Goal: Information Seeking & Learning: Learn about a topic

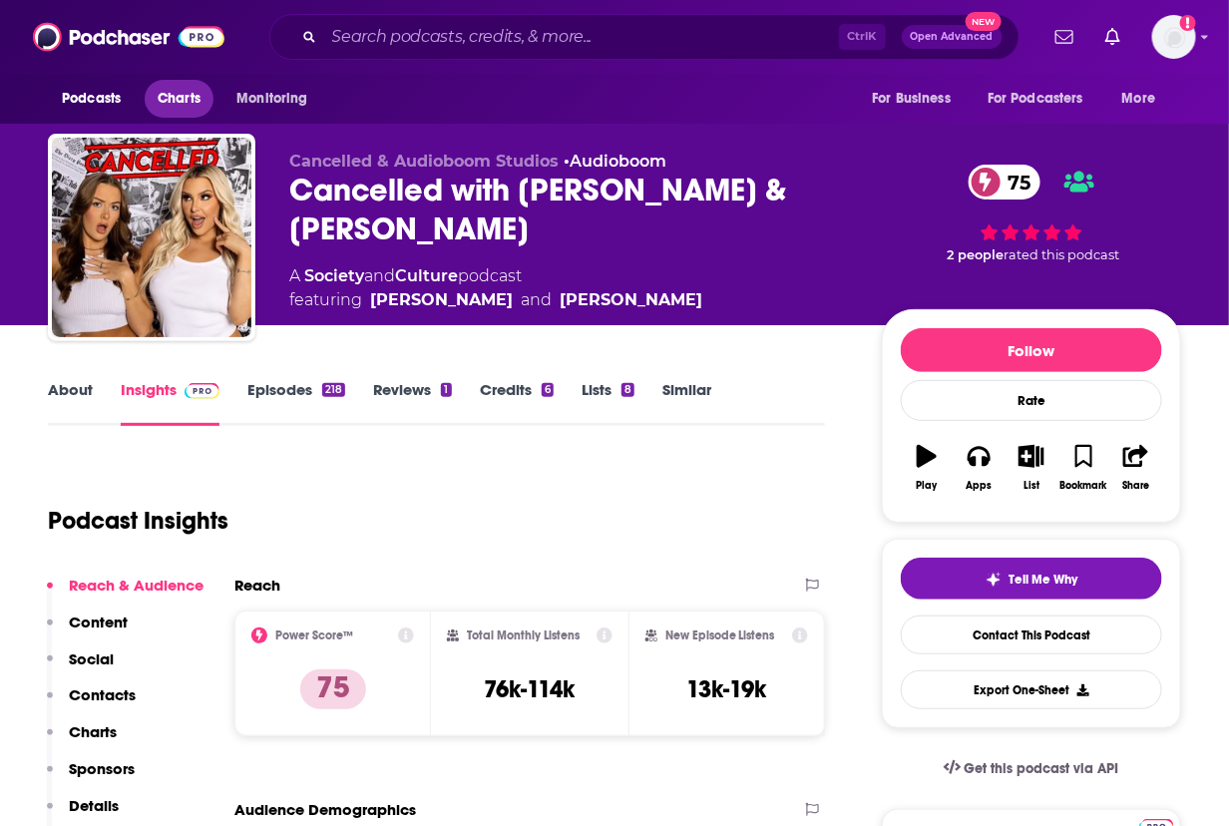
click at [171, 111] on span "Charts" at bounding box center [179, 99] width 43 height 28
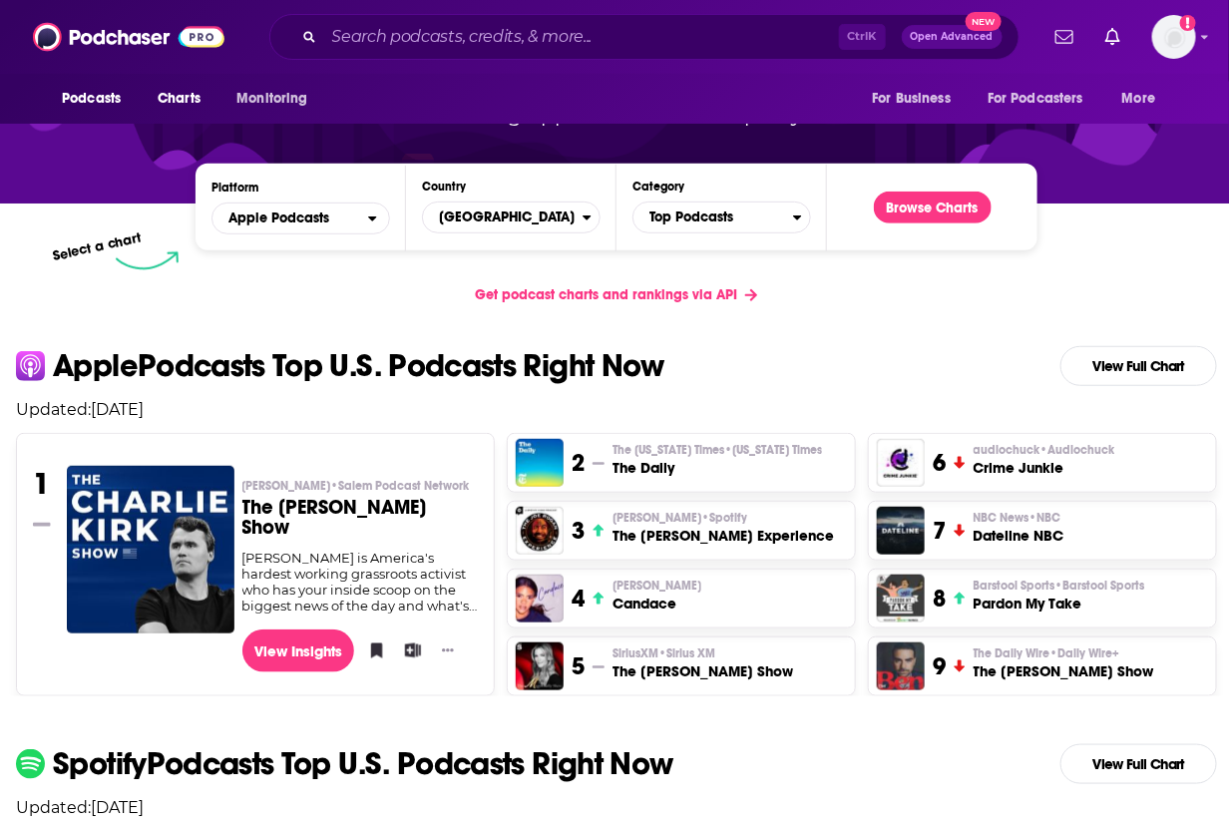
scroll to position [125, 0]
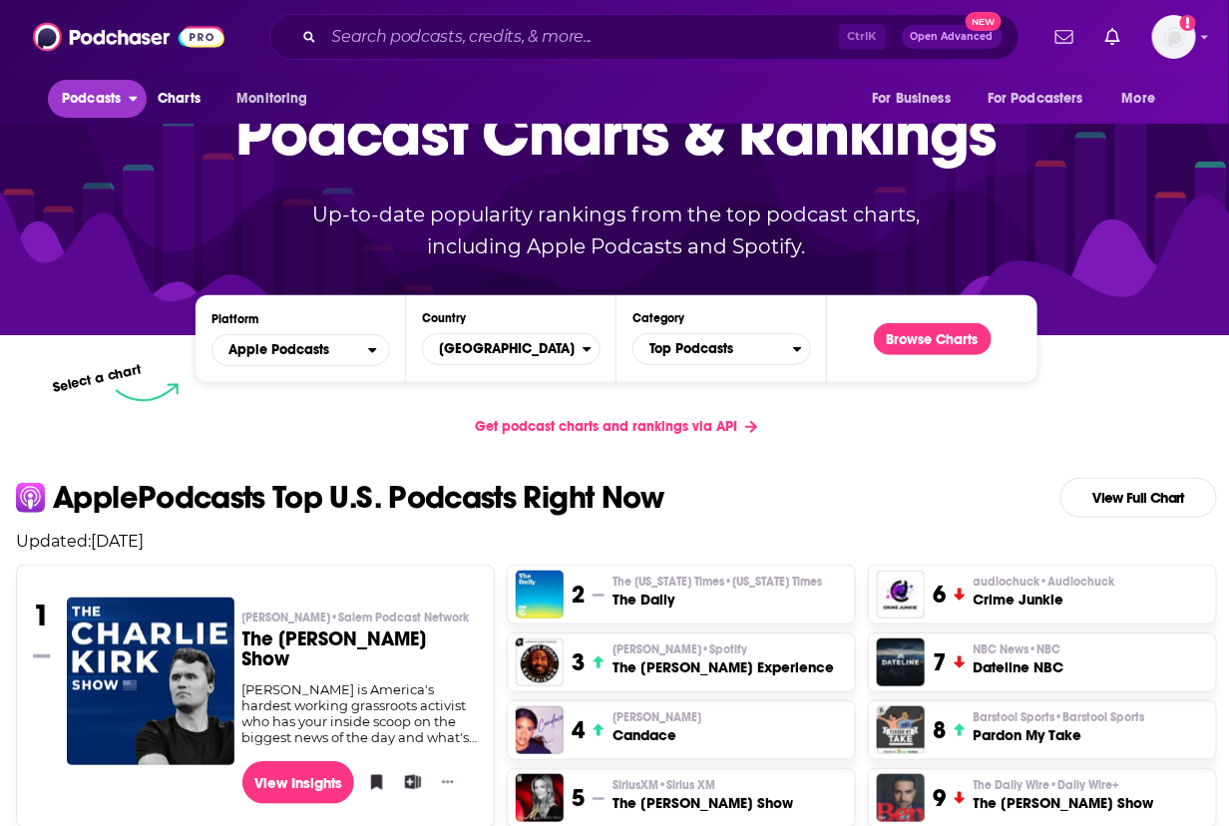
click at [98, 80] on button "Podcasts" at bounding box center [97, 99] width 99 height 38
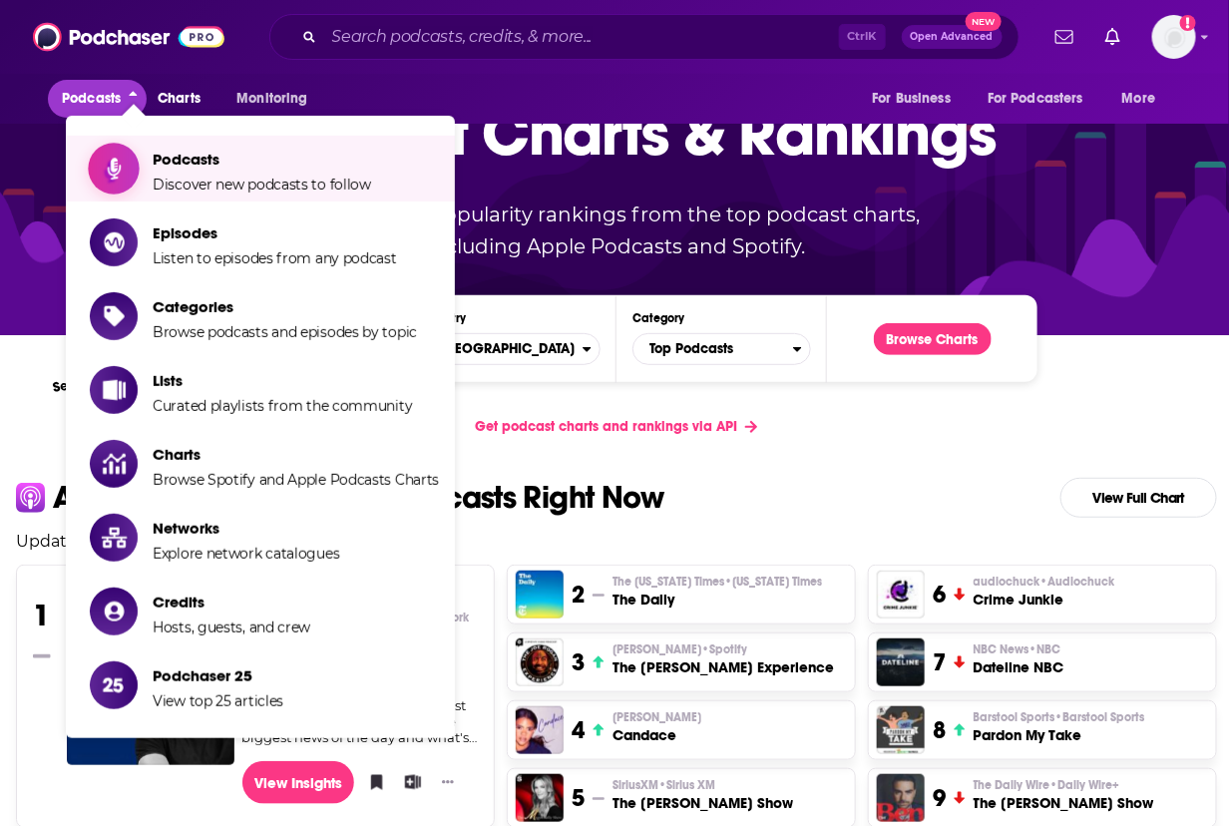
click at [167, 180] on span "Discover new podcasts to follow" at bounding box center [262, 185] width 218 height 18
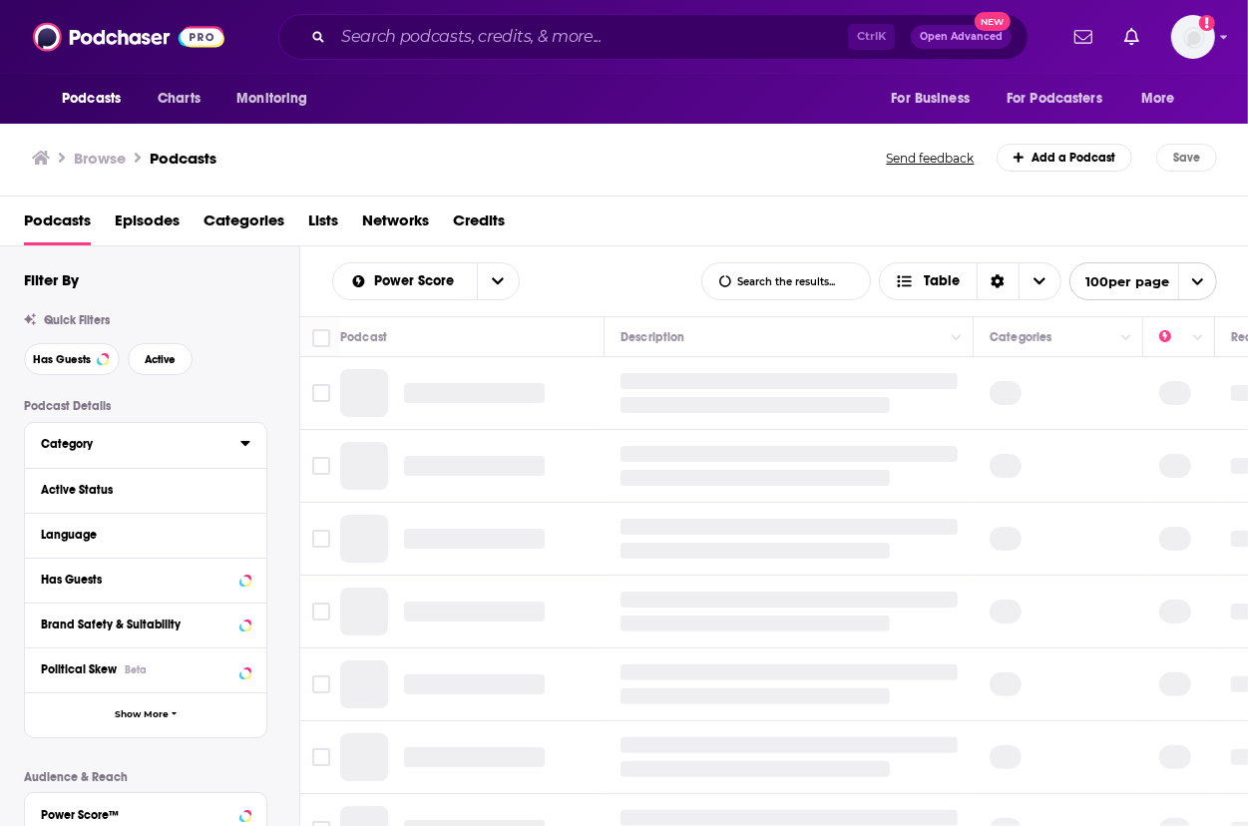
click at [100, 449] on div "Category" at bounding box center [134, 444] width 187 height 14
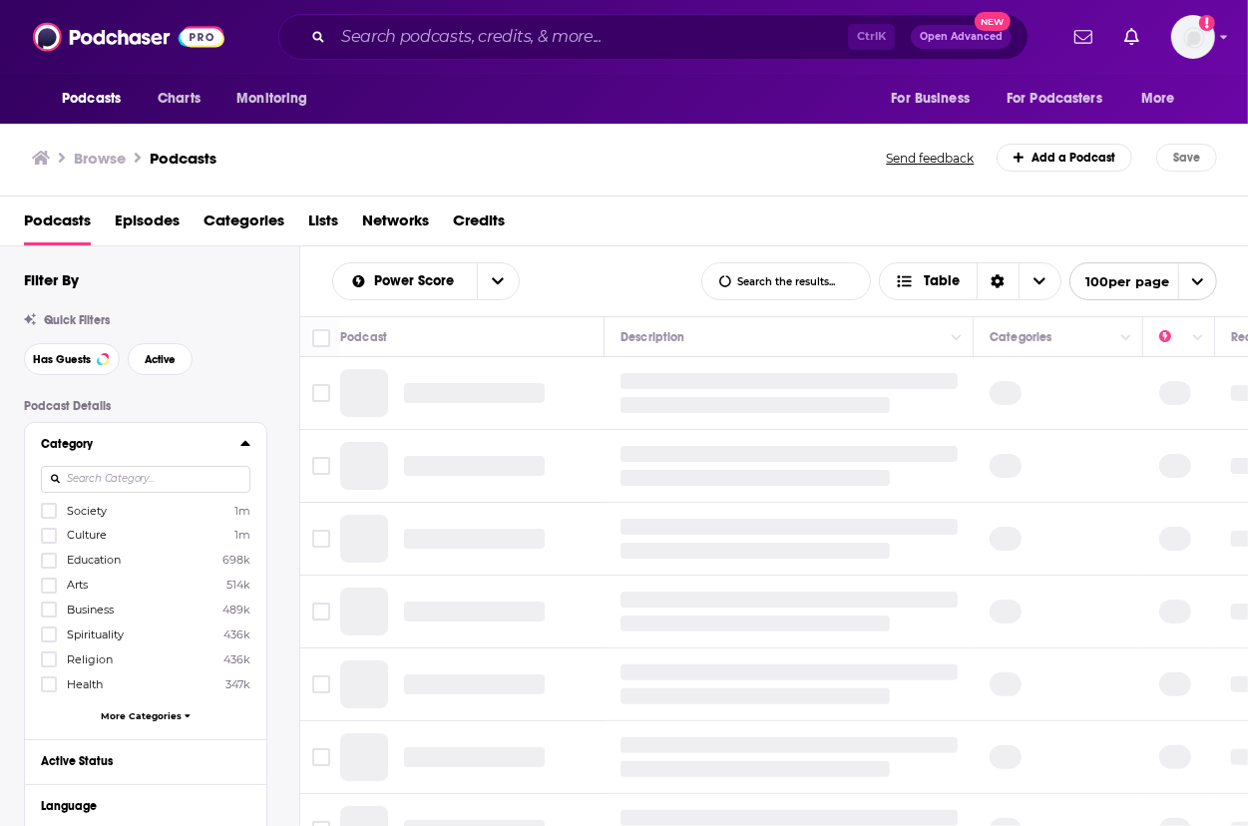
click at [82, 480] on input at bounding box center [146, 479] width 210 height 27
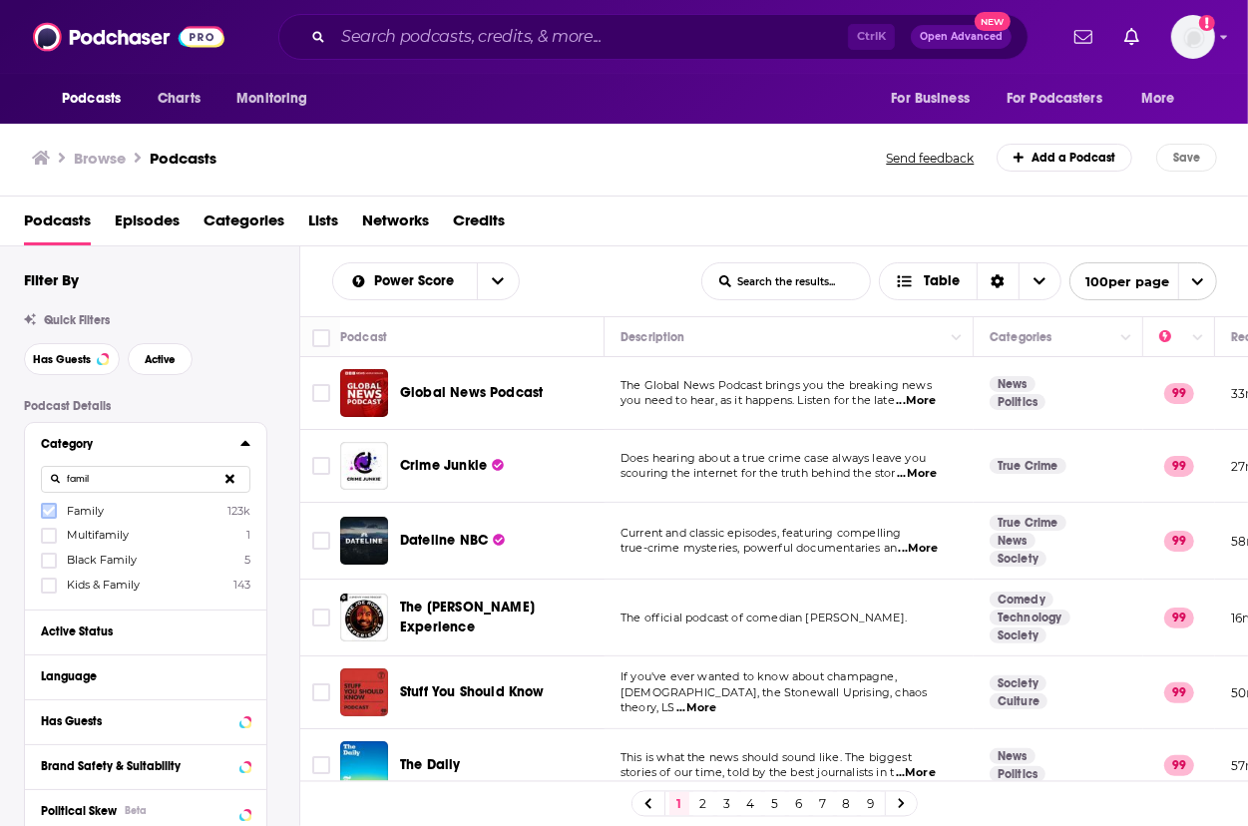
type input "famil"
click at [51, 509] on icon at bounding box center [49, 511] width 12 height 12
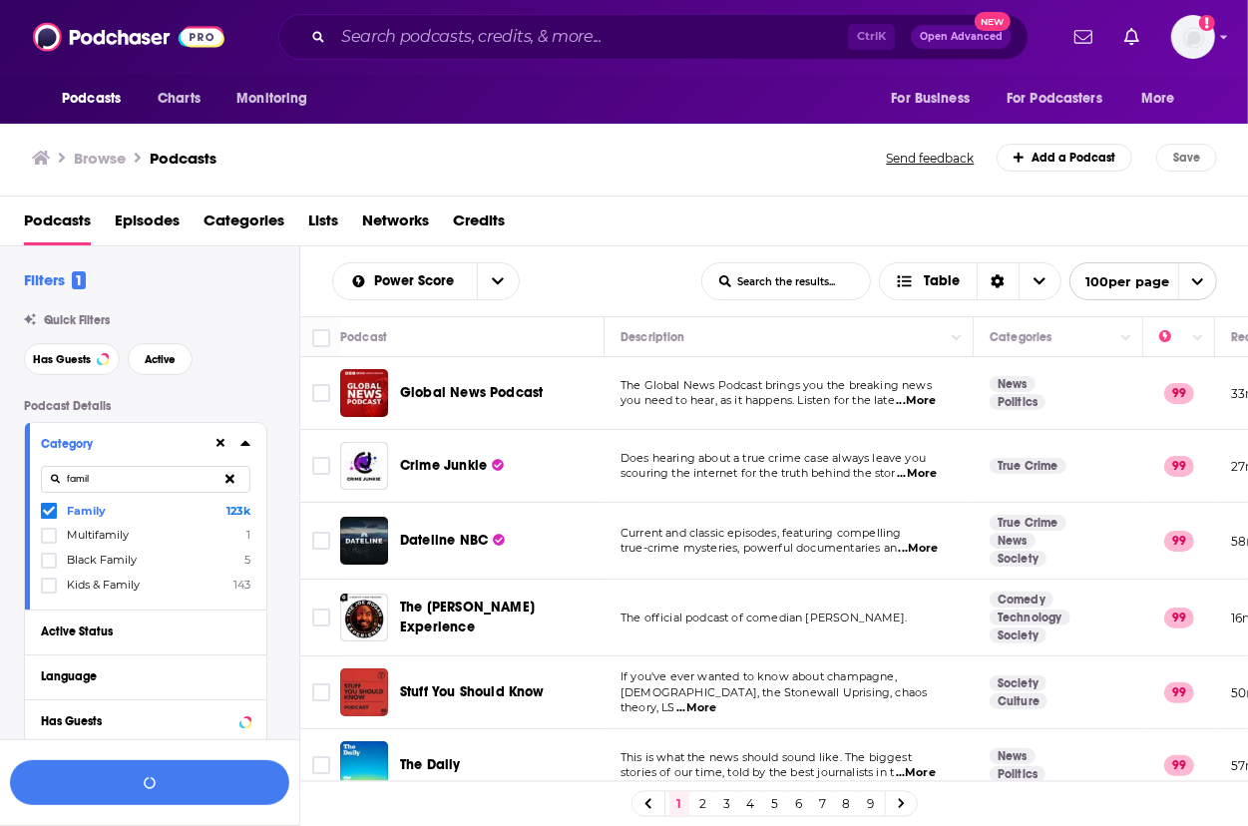
click at [251, 445] on div "Category famil Family 123k Multifamily 1 Black Family 5 Kids & Family 143" at bounding box center [145, 516] width 241 height 187
click at [236, 444] on div at bounding box center [232, 443] width 38 height 25
click at [241, 441] on icon at bounding box center [245, 443] width 10 height 16
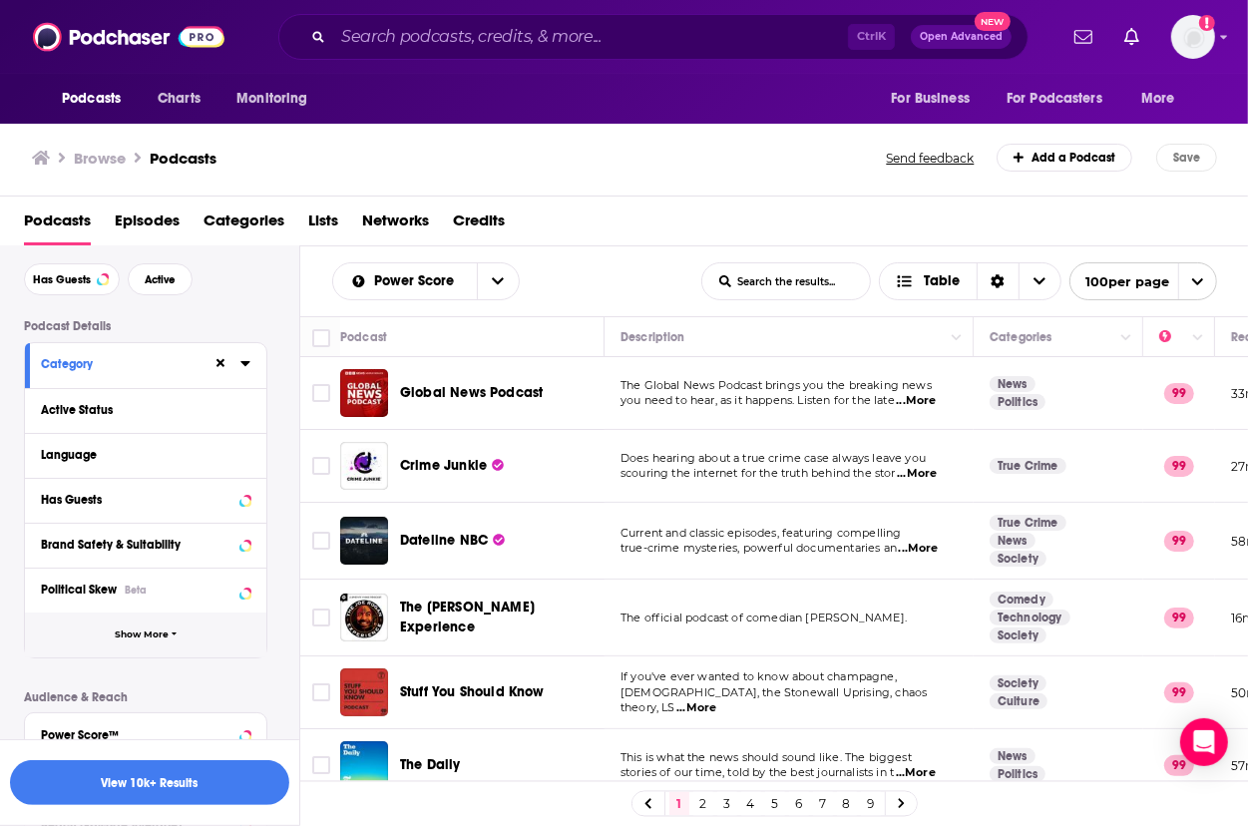
scroll to position [125, 0]
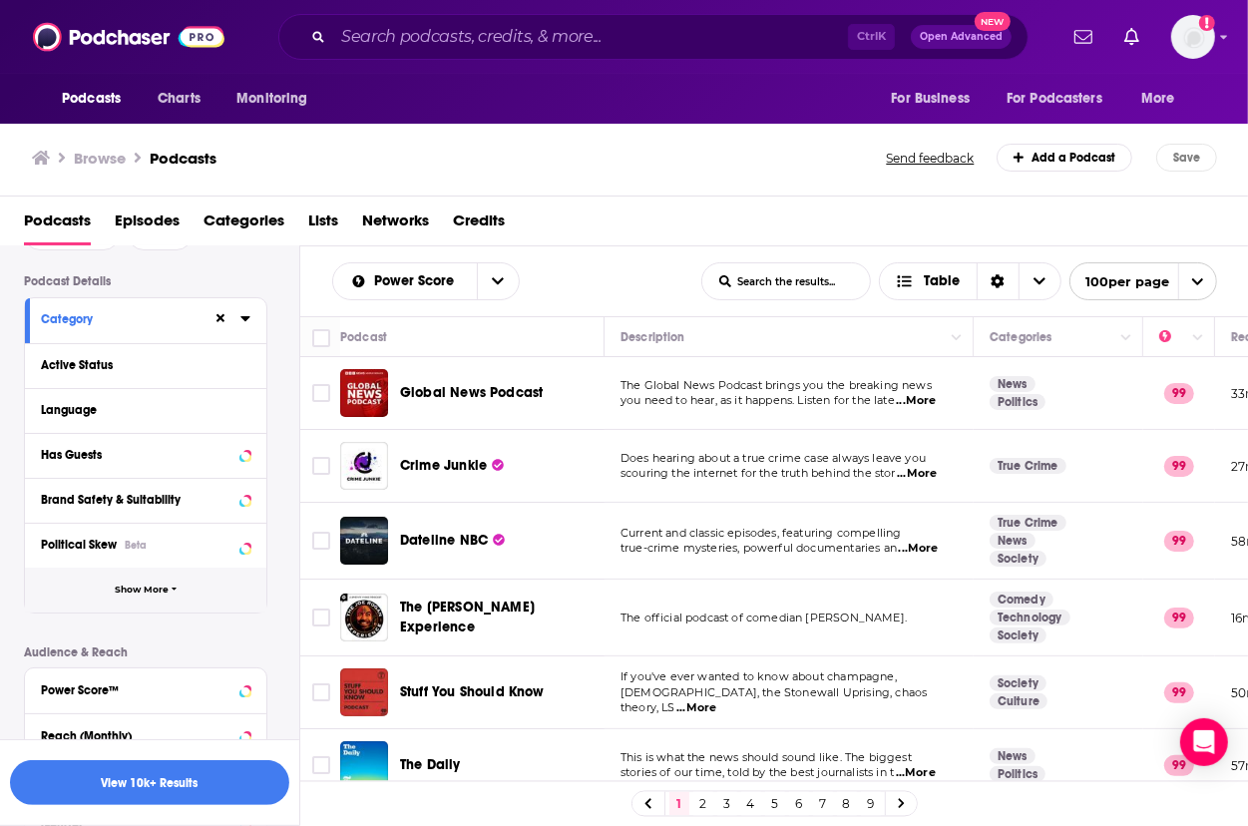
click at [150, 600] on button "Show More" at bounding box center [145, 590] width 241 height 45
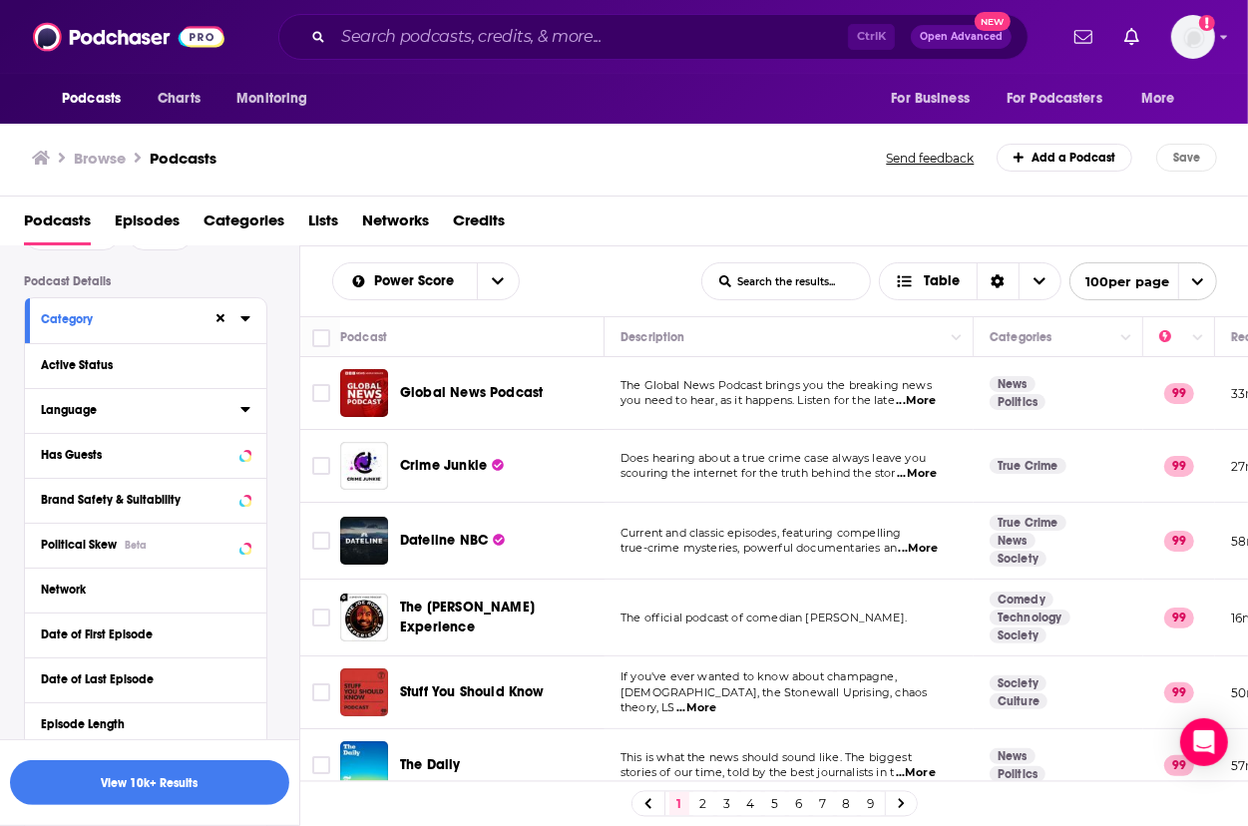
click at [247, 411] on icon at bounding box center [244, 409] width 9 height 5
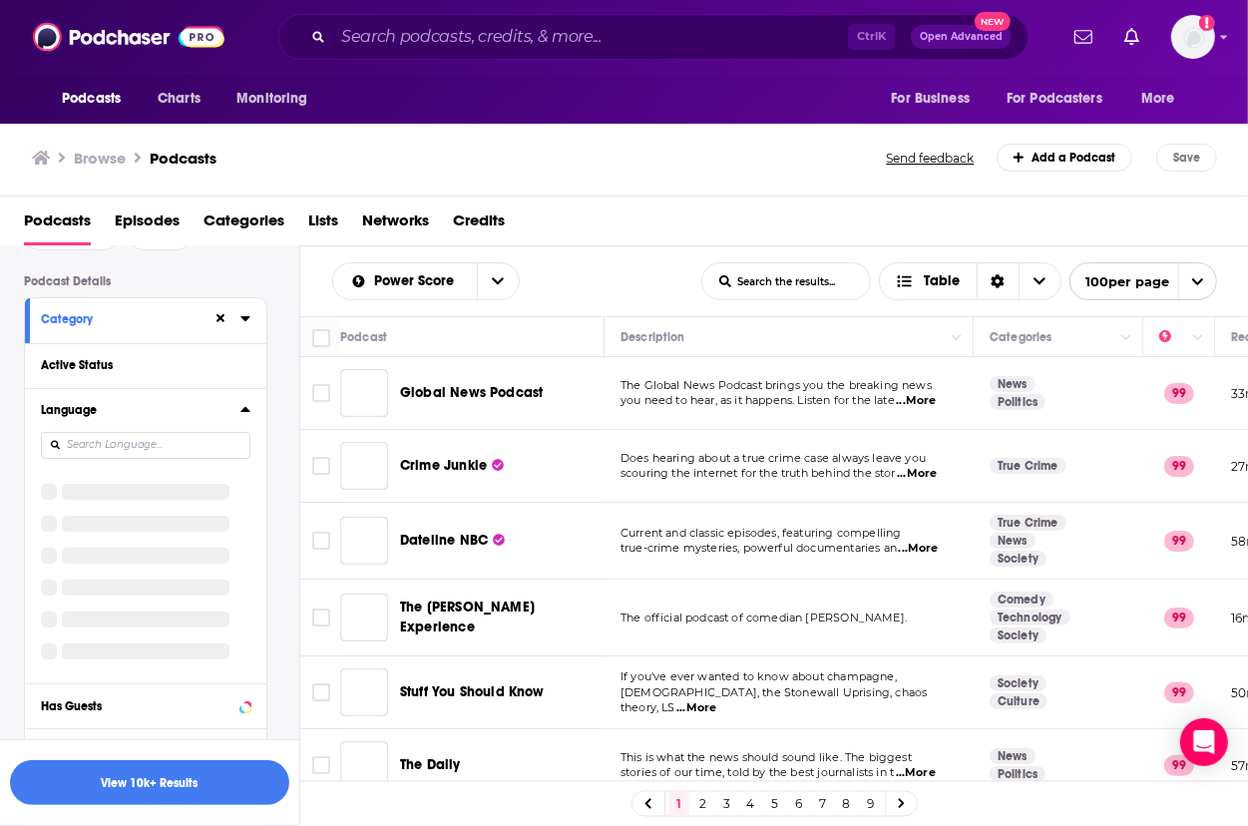
click at [241, 412] on icon at bounding box center [245, 409] width 10 height 16
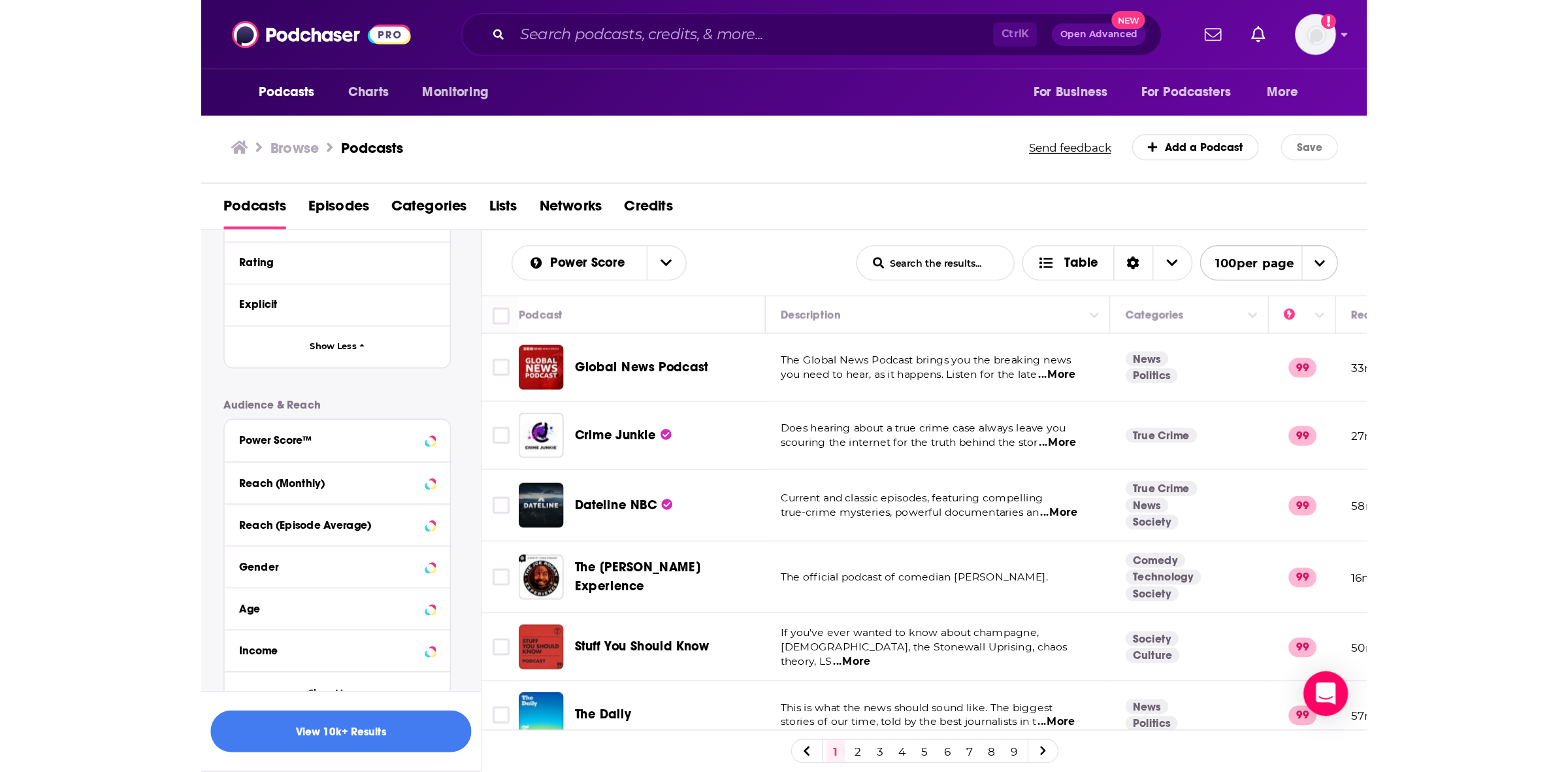
scroll to position [549, 0]
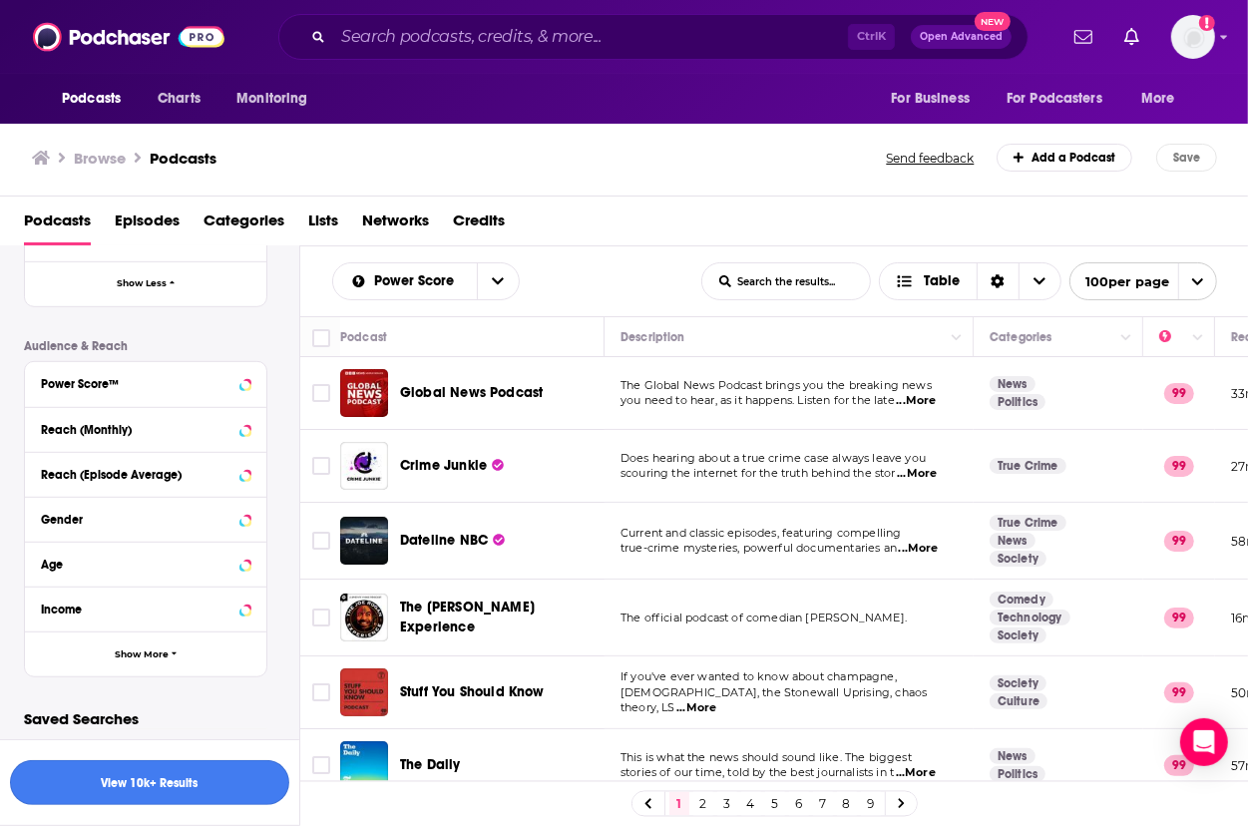
click at [160, 766] on button "View 10k+ Results" at bounding box center [149, 782] width 279 height 45
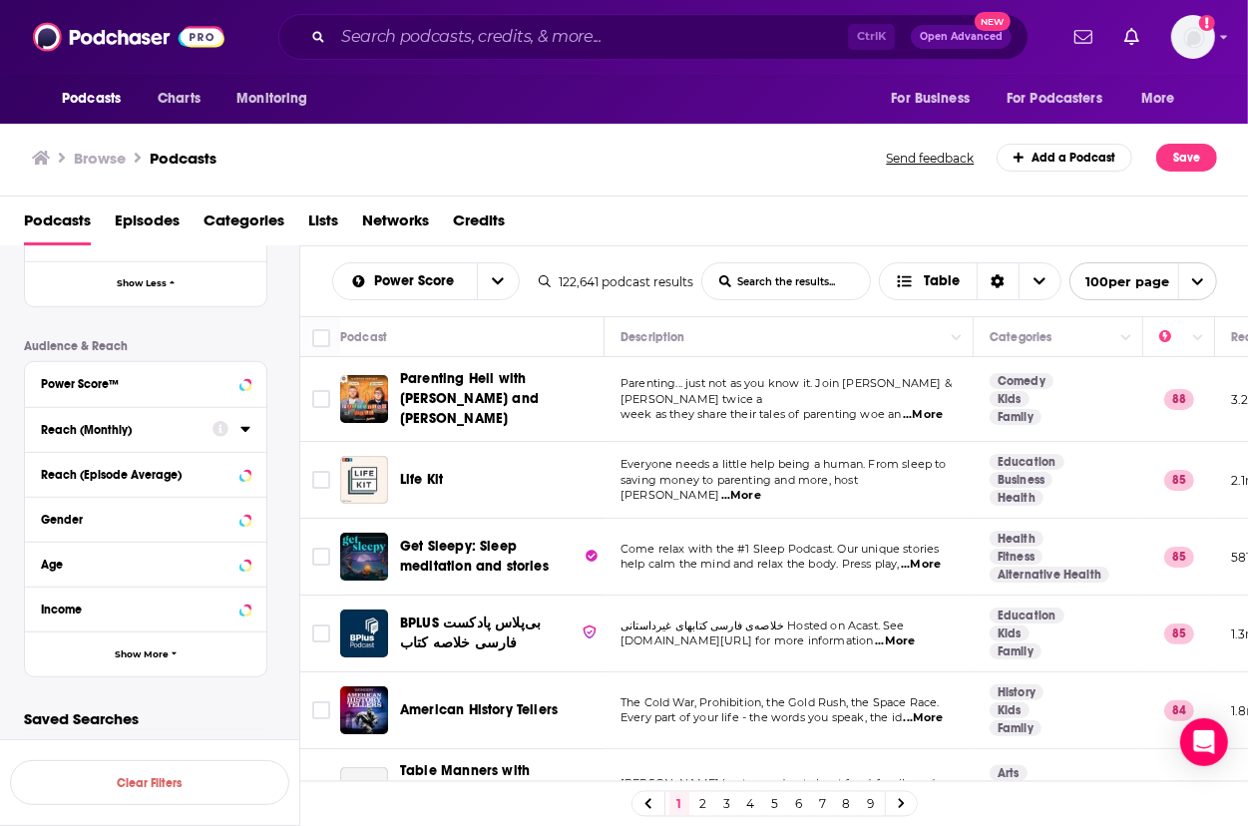
click at [236, 430] on div at bounding box center [232, 428] width 38 height 25
click at [244, 422] on icon at bounding box center [245, 429] width 10 height 16
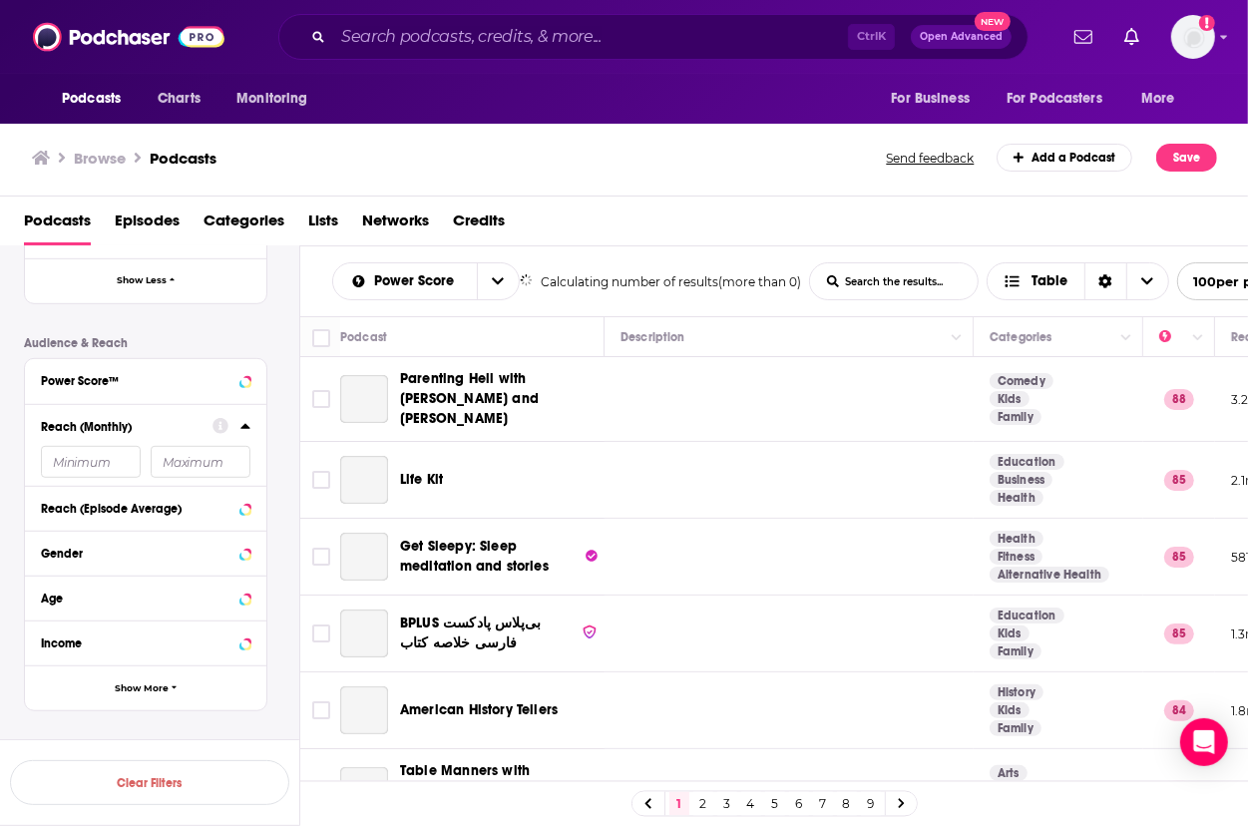
click at [62, 465] on div "Podcast Details Category Active Status Language Has Guests Brand Safety & Suita…" at bounding box center [161, 136] width 275 height 1150
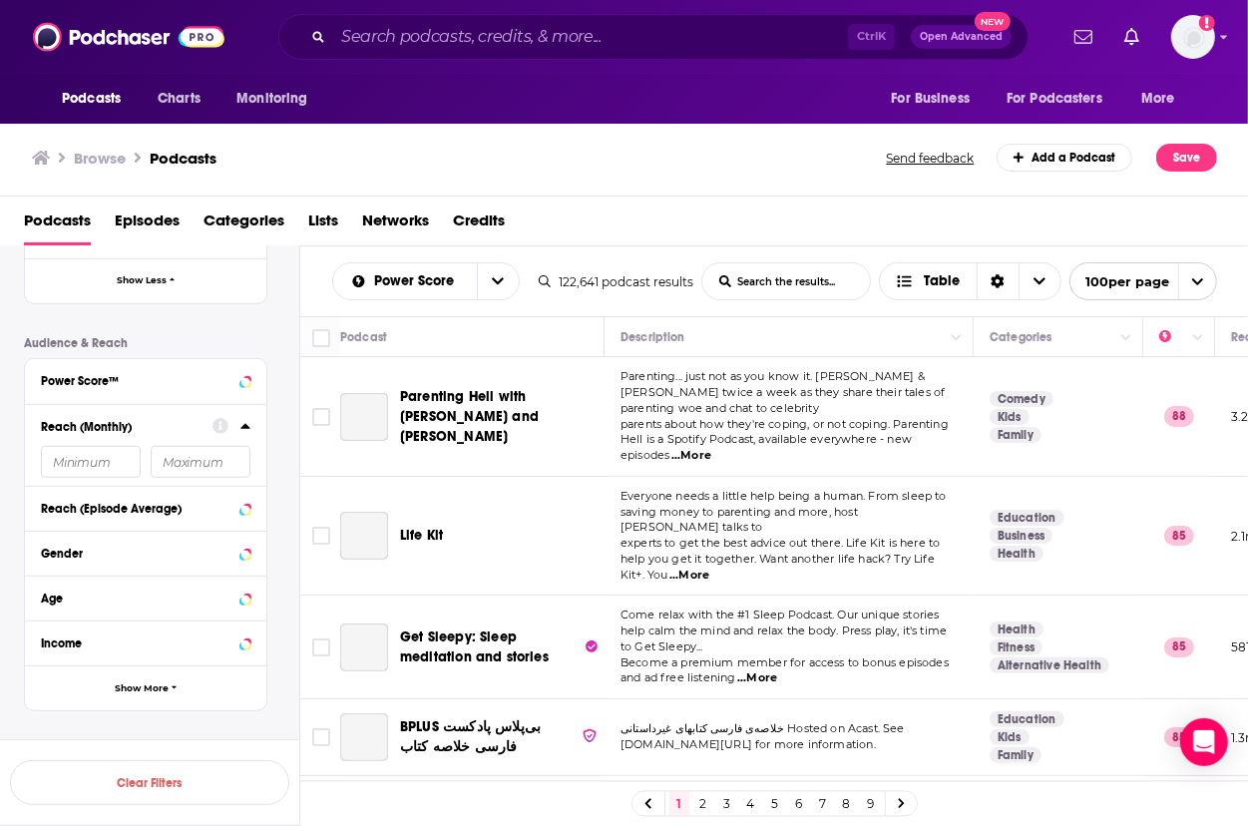
scroll to position [475, 0]
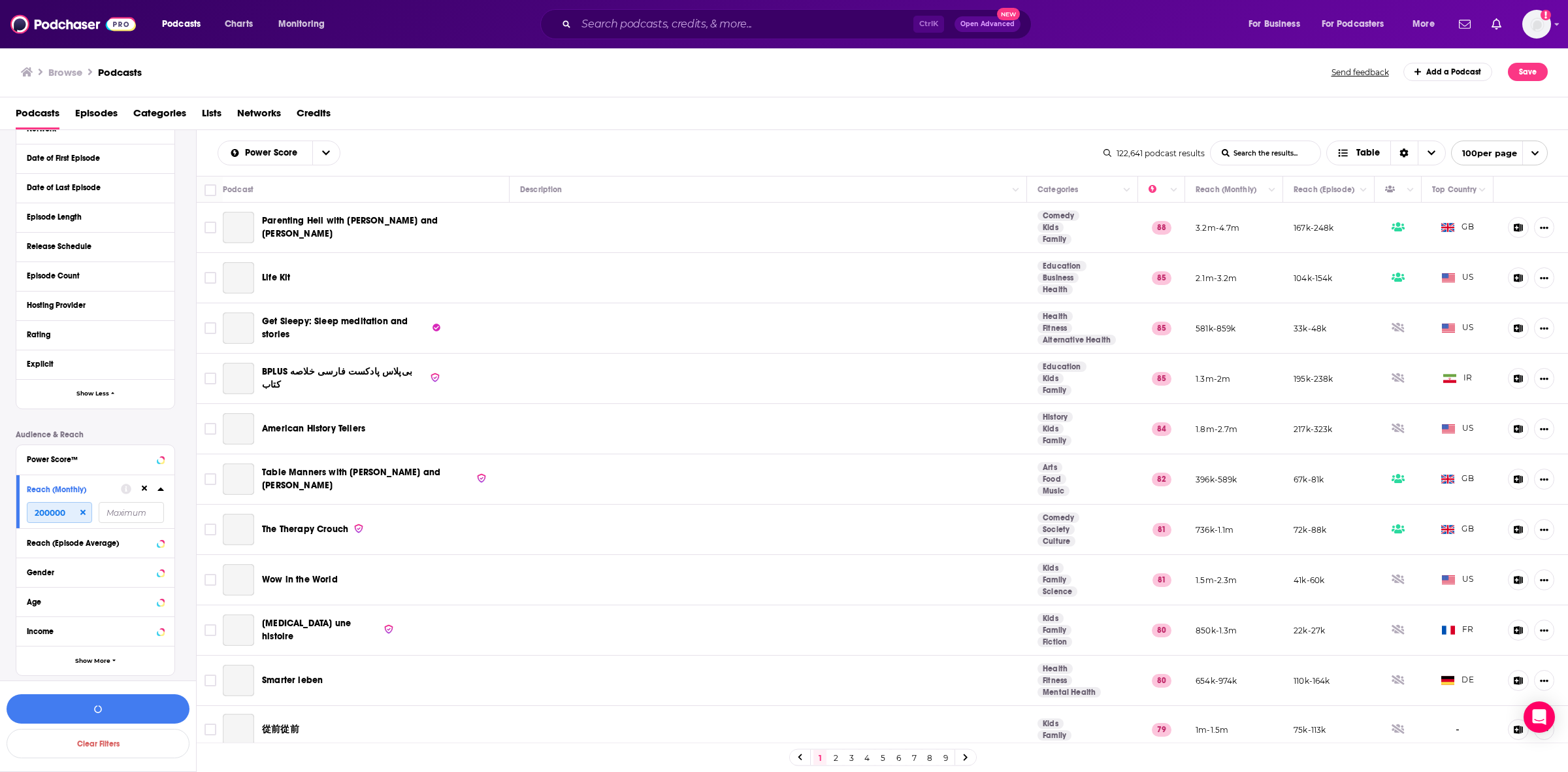
click at [52, 510] on input "200000" at bounding box center [60, 512] width 65 height 21
click at [56, 500] on div "Reach (Monthly) 200000000" at bounding box center [95, 501] width 158 height 54
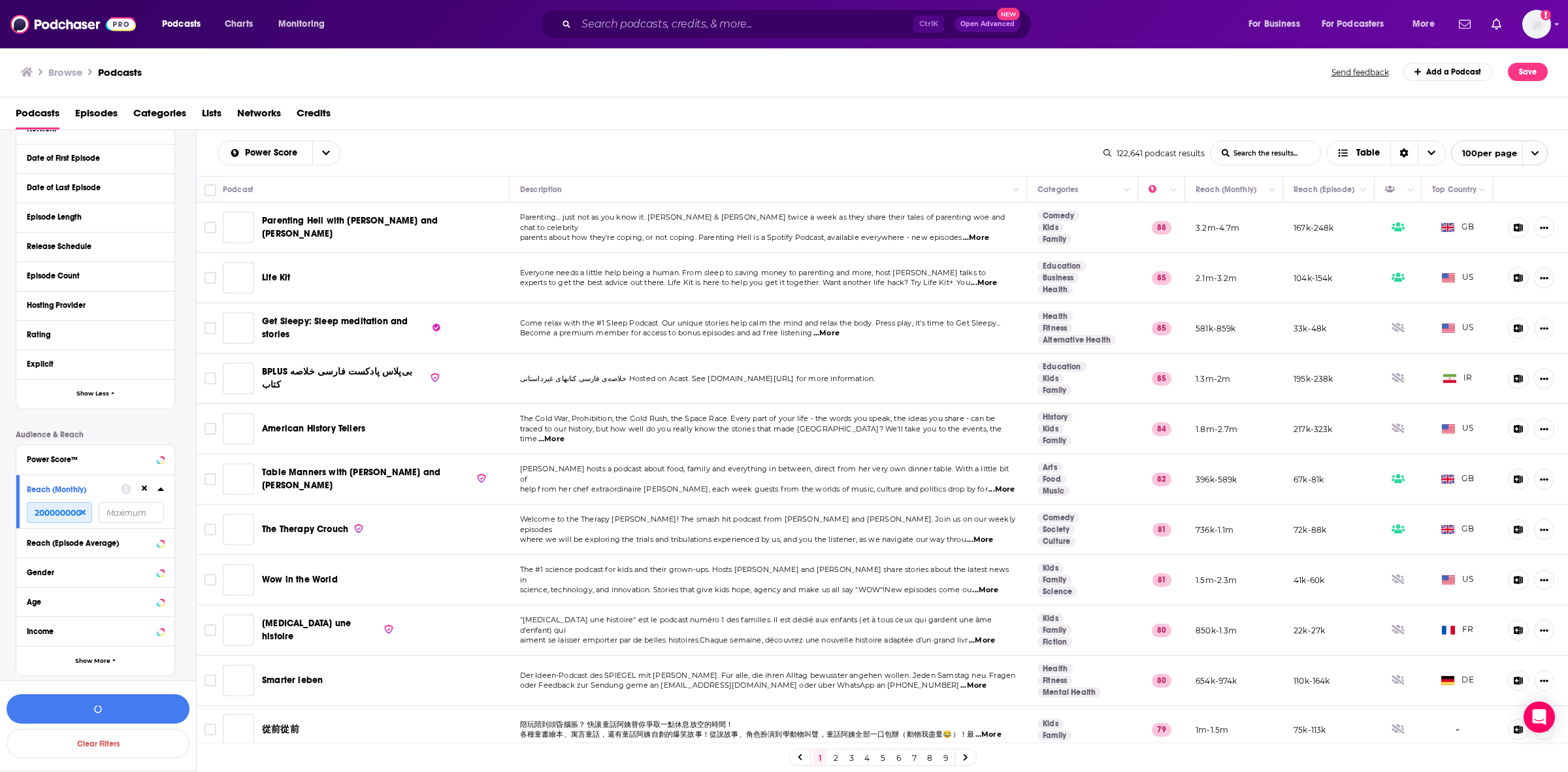
click at [56, 510] on input "200000000" at bounding box center [60, 512] width 65 height 21
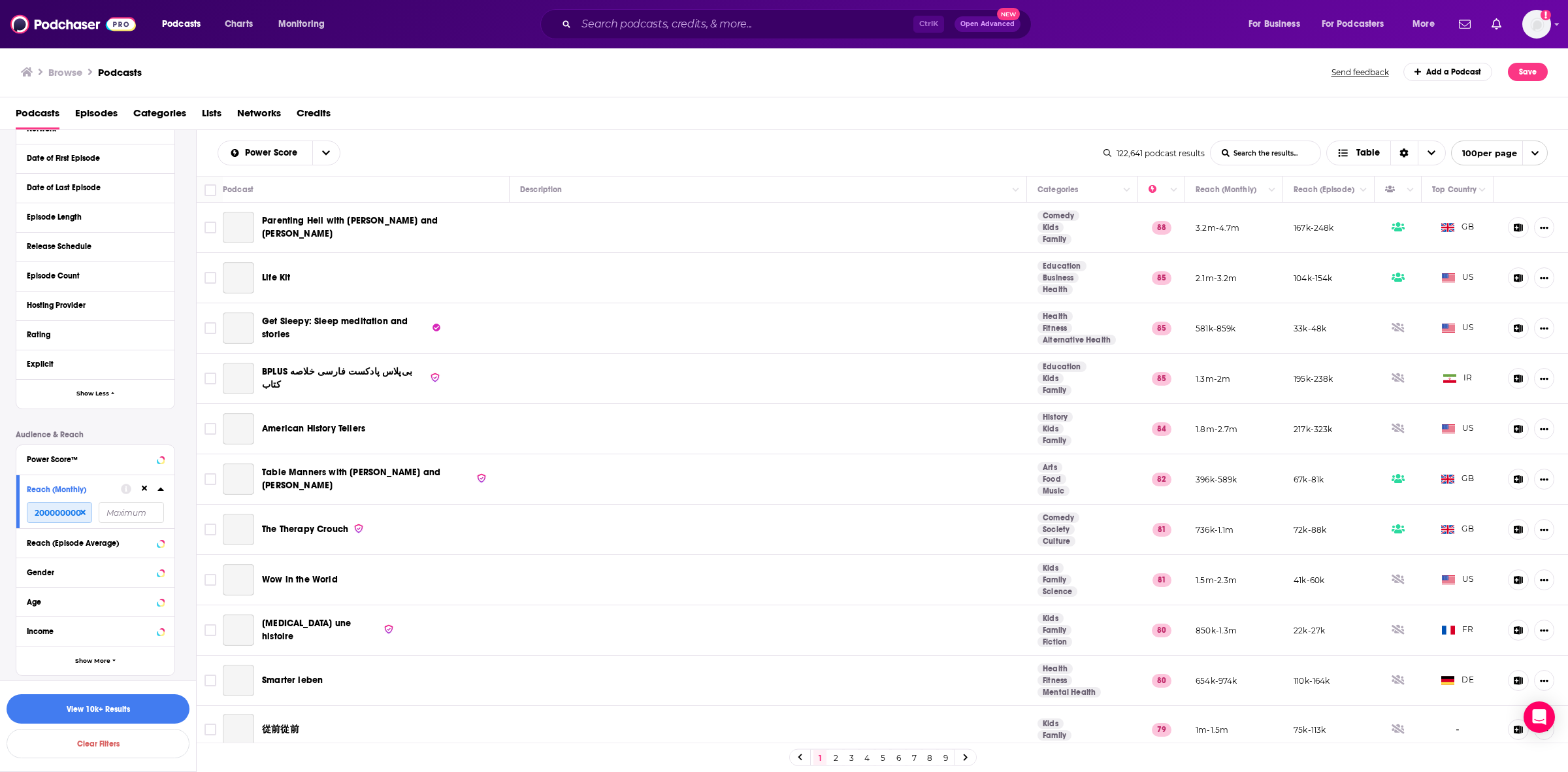
click at [75, 513] on input "200000000" at bounding box center [60, 512] width 65 height 21
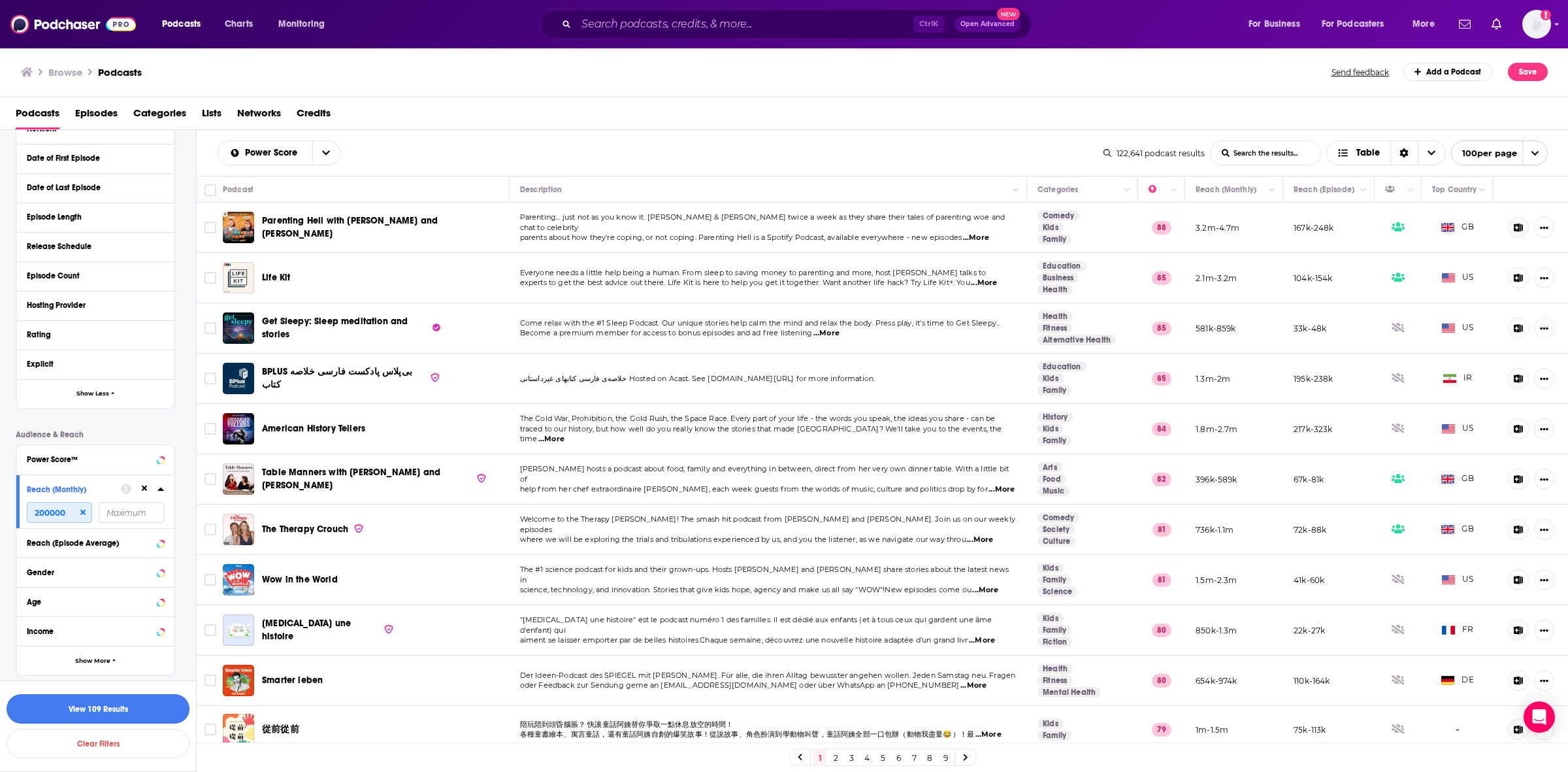
type input "200000"
click at [126, 541] on button "View 109 Results" at bounding box center [98, 709] width 183 height 29
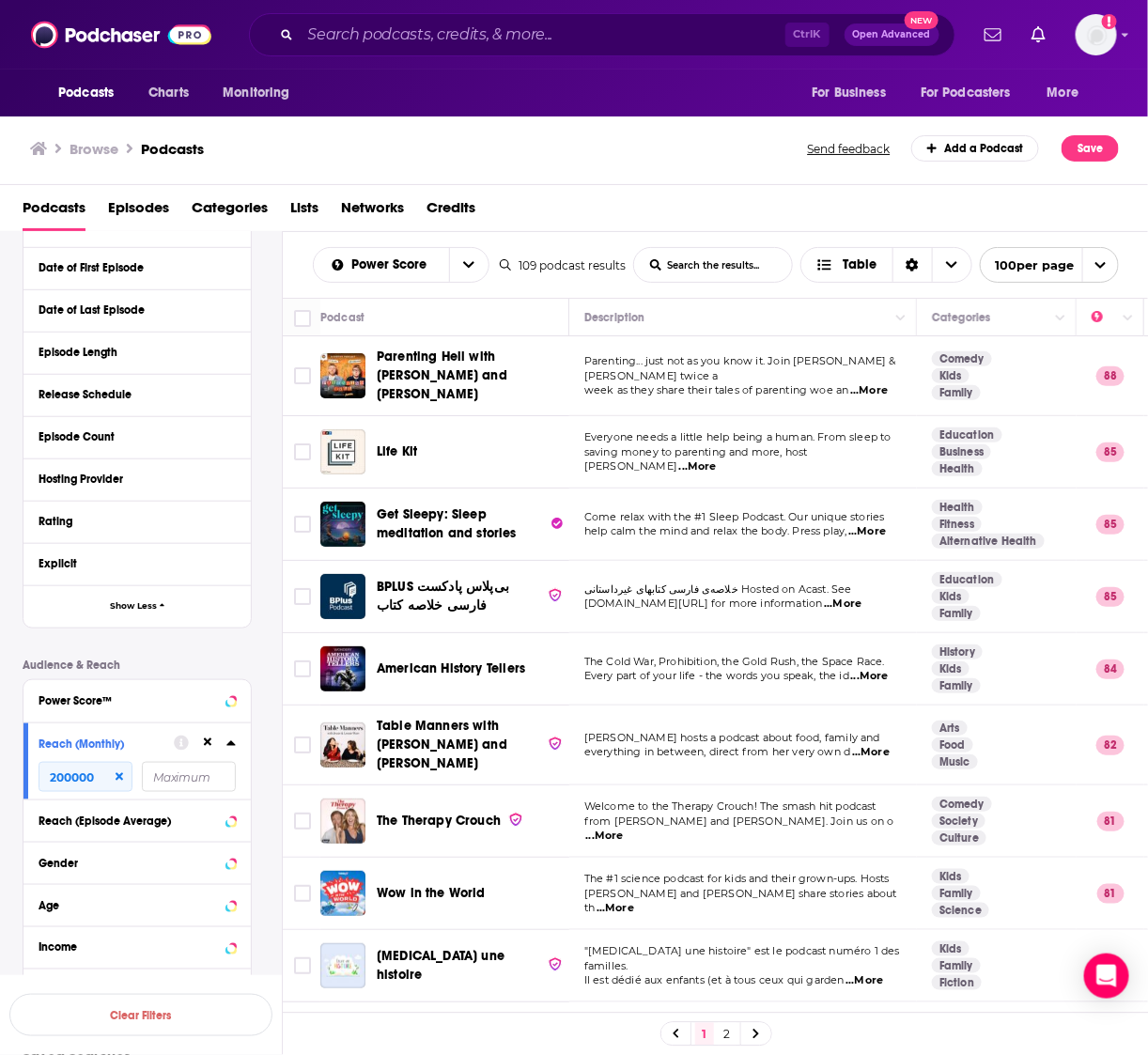
click at [717, 460] on span "...More" at bounding box center [698, 467] width 38 height 15
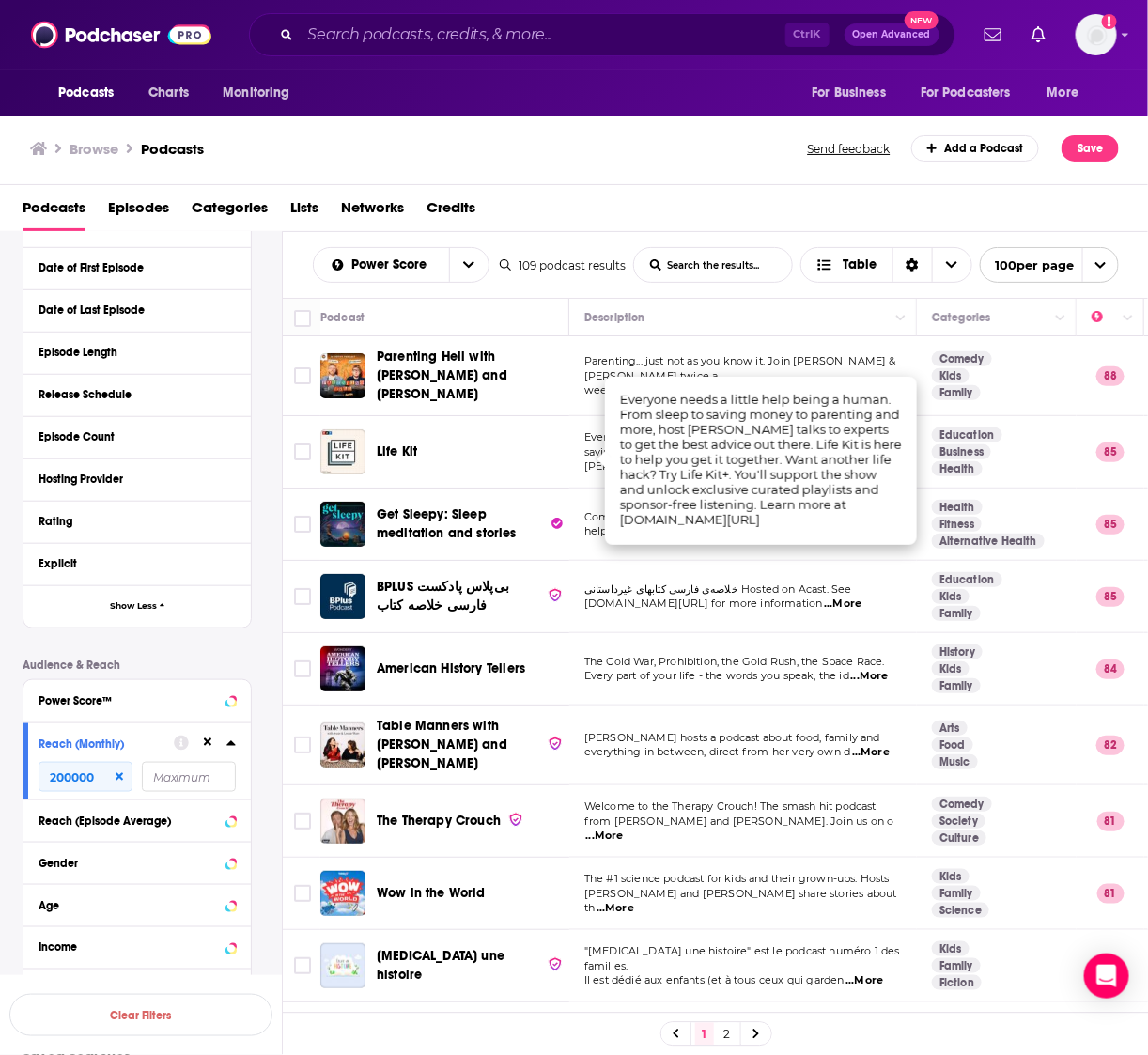
click at [603, 660] on span "The Cold War, Prohibition, the Gold Rush, the Space Race." at bounding box center [735, 661] width 300 height 13
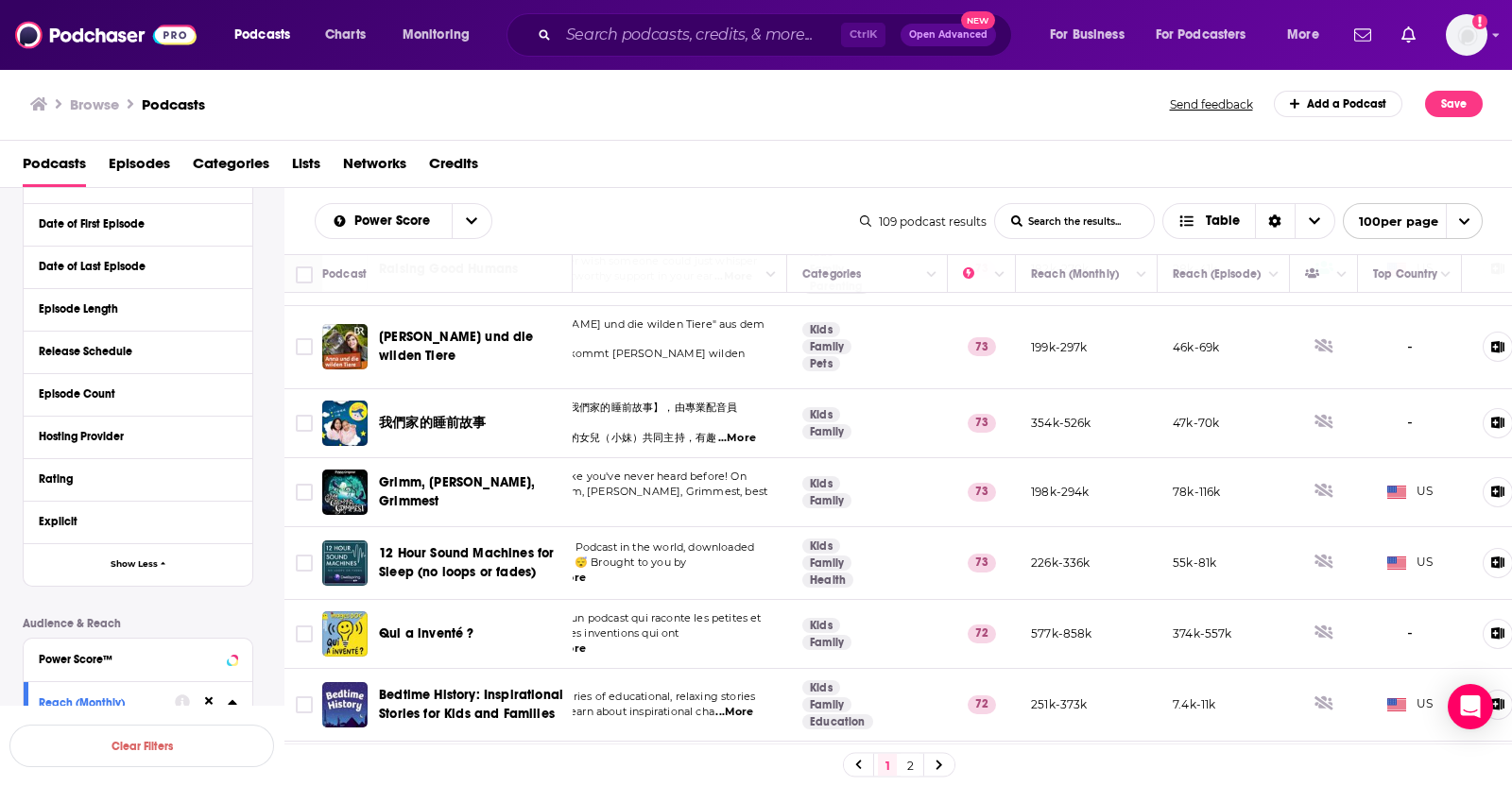
scroll to position [4252, 70]
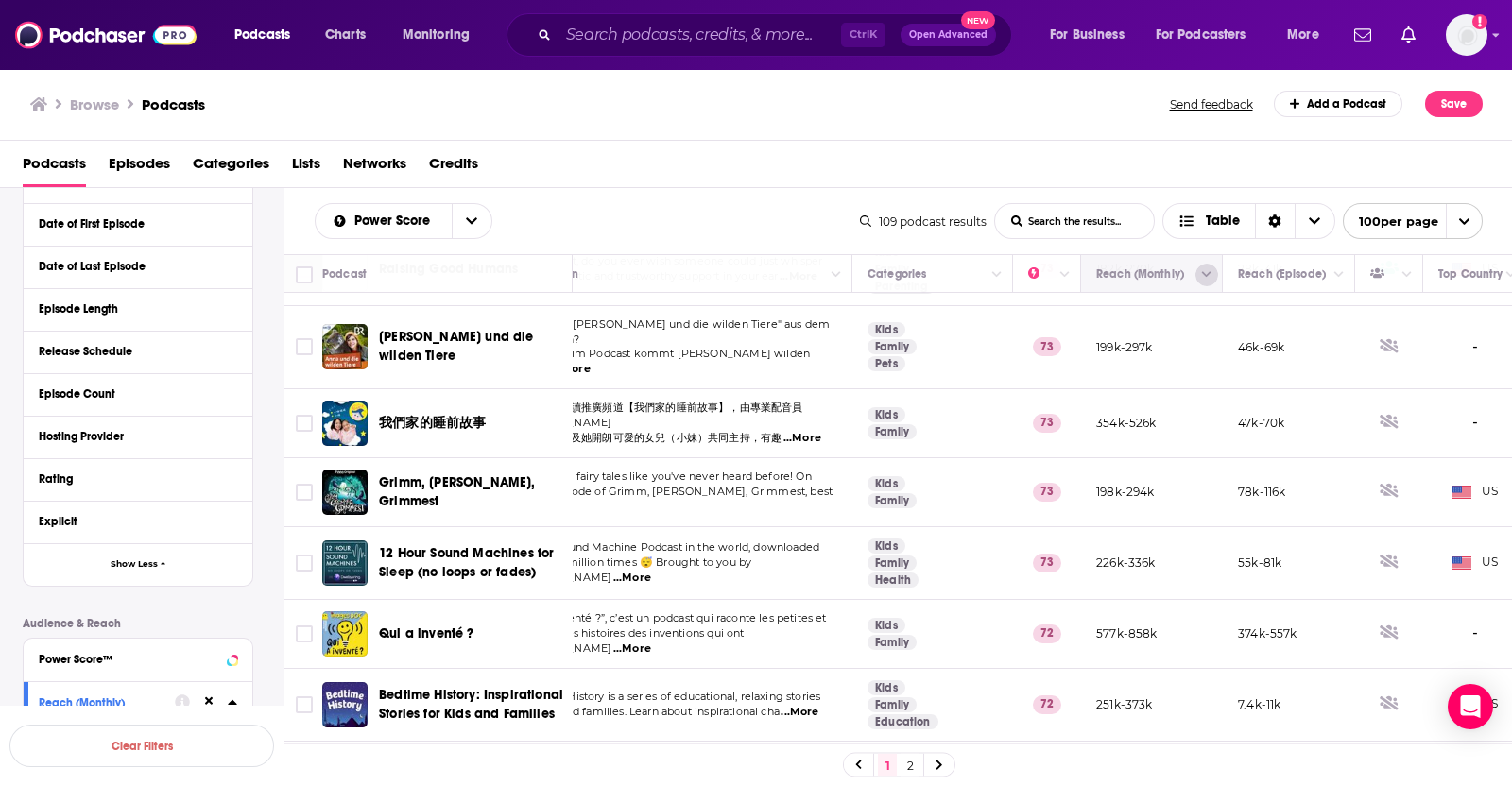
click at [1181, 275] on icon "Column Actions" at bounding box center [1207, 275] width 9 height 11
click at [952, 389] on div at bounding box center [756, 393] width 1512 height 786
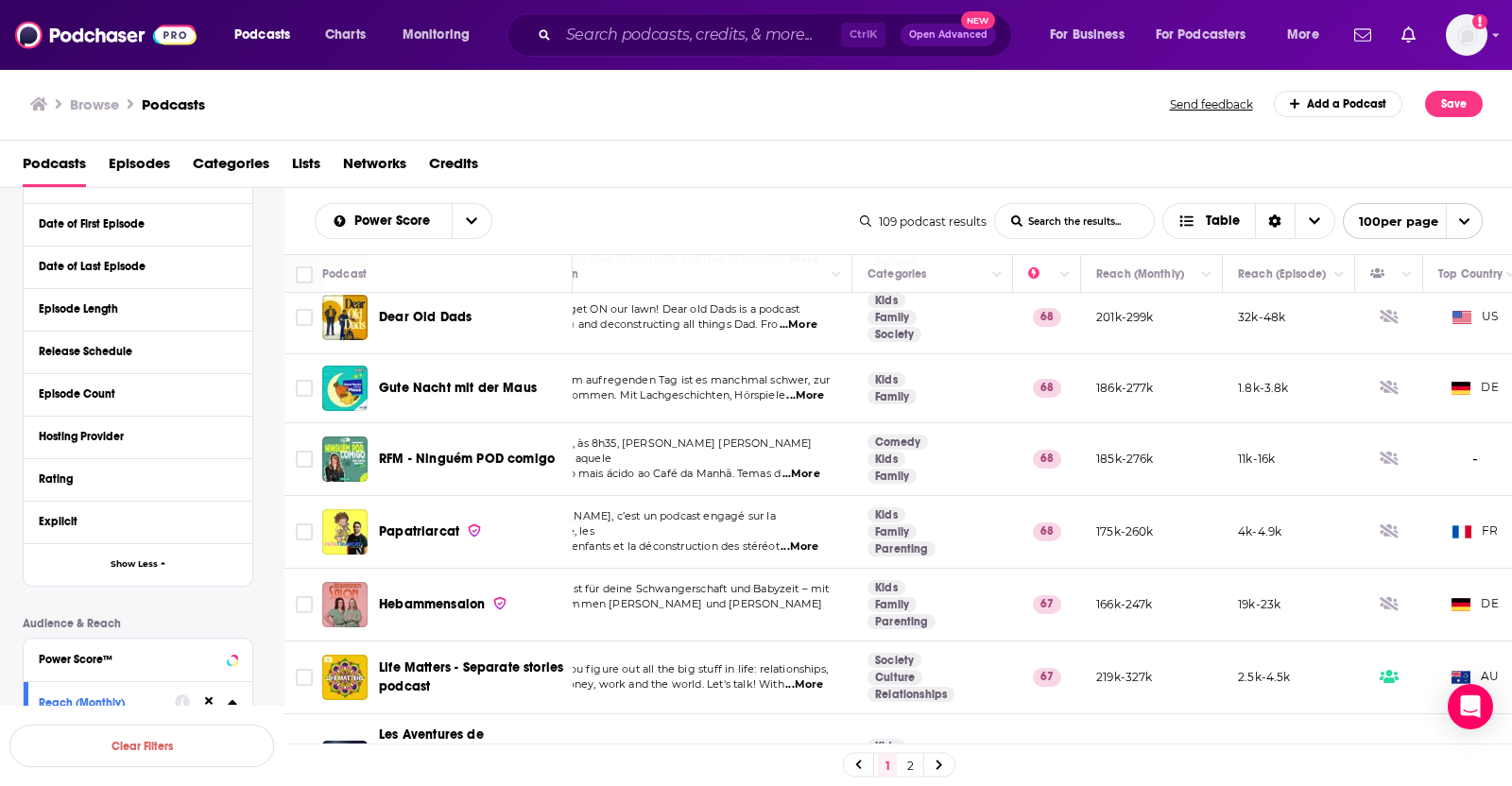
scroll to position [6828, 70]
